Goal: Information Seeking & Learning: Learn about a topic

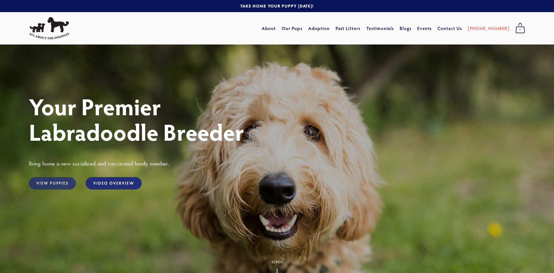
click at [58, 186] on link "View Puppies" at bounding box center [52, 183] width 47 height 12
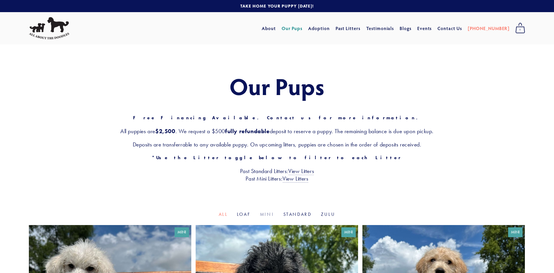
click at [265, 212] on link "Mini" at bounding box center [267, 213] width 14 height 5
click at [330, 27] on link "Adoption" at bounding box center [319, 28] width 22 height 10
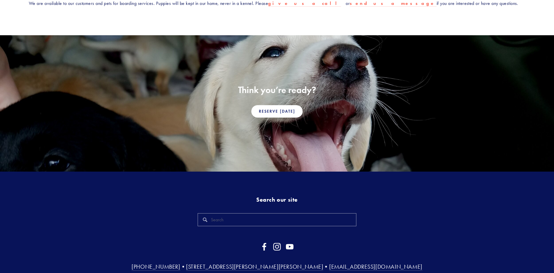
scroll to position [365, 0]
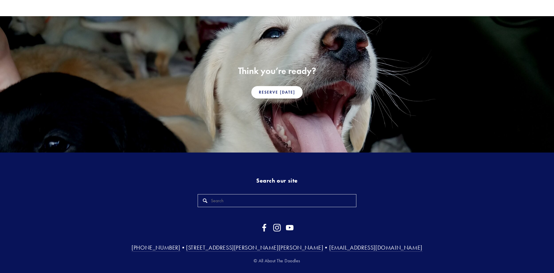
click at [262, 194] on input "Search" at bounding box center [277, 200] width 159 height 13
type input "goldendoodle"
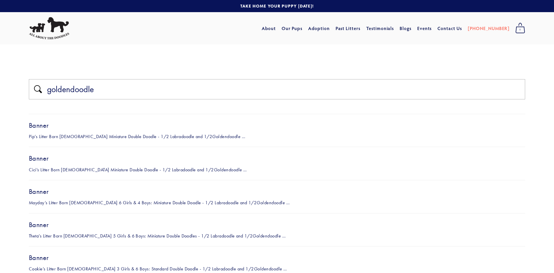
click at [213, 173] on div "Banner Cici’s Litter Born April 15, 2021 Miniature Double Doodle - 1/2 Labradoo…" at bounding box center [277, 163] width 496 height 33
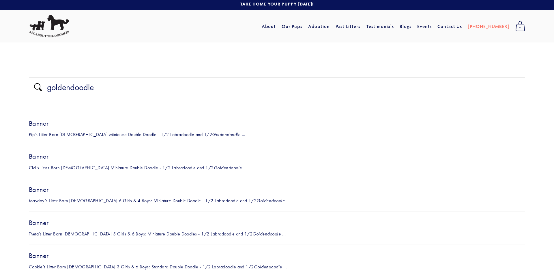
click at [49, 172] on div "Banner Cici’s Litter Born April 15, 2021 Miniature Double Doodle - 1/2 Labradoo…" at bounding box center [277, 161] width 496 height 33
